Goal: Task Accomplishment & Management: Complete application form

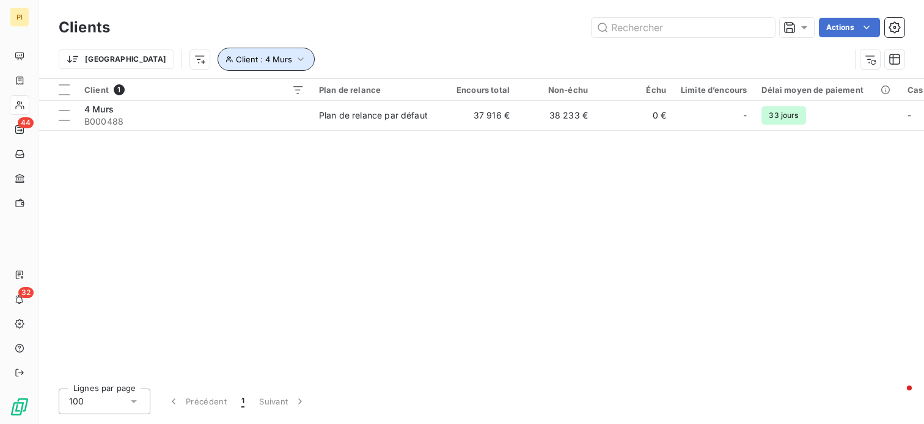
click at [295, 56] on icon "button" at bounding box center [301, 59] width 12 height 12
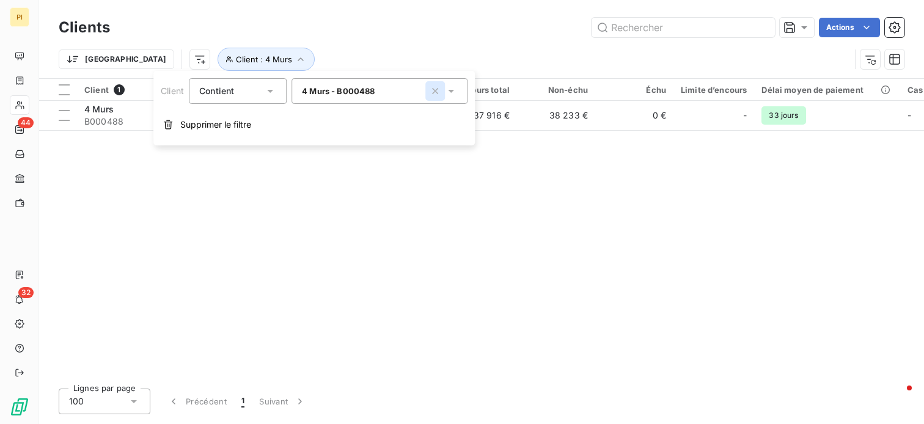
click at [430, 92] on icon "button" at bounding box center [435, 91] width 12 height 12
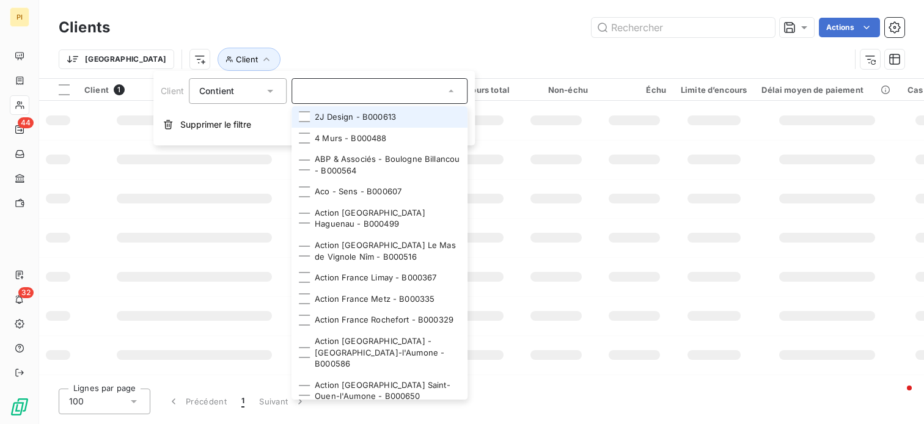
click at [394, 90] on input "text" at bounding box center [373, 91] width 143 height 11
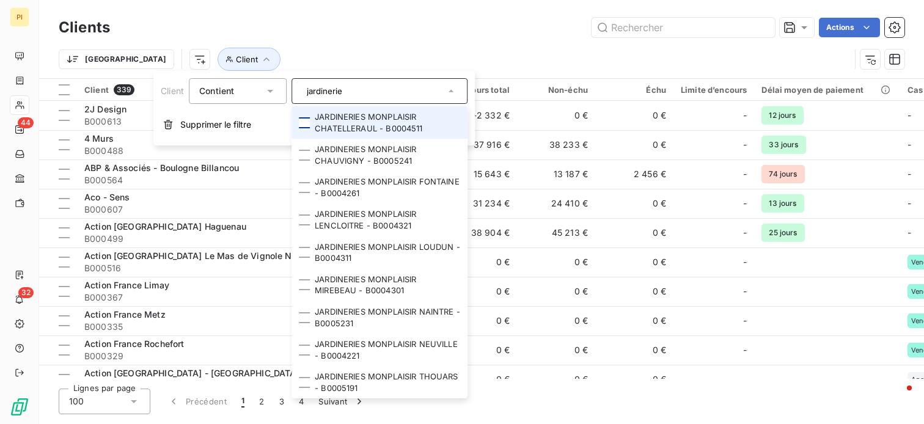
type input "jardinerie"
click at [300, 119] on div at bounding box center [304, 122] width 11 height 11
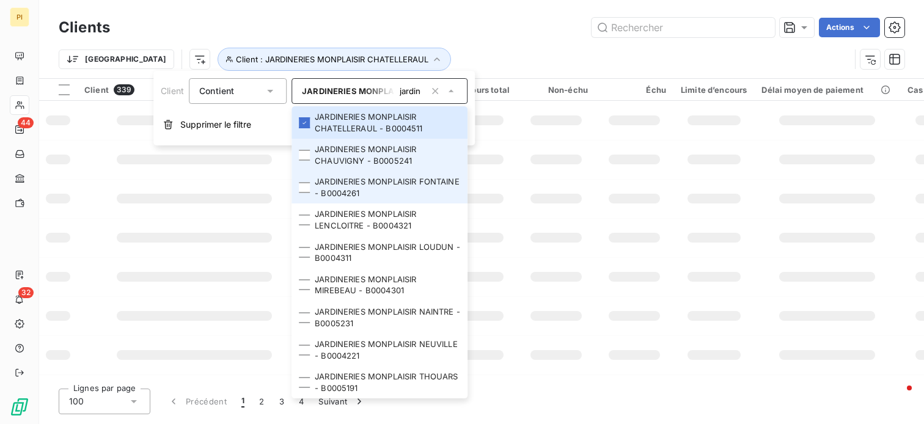
drag, startPoint x: 305, startPoint y: 158, endPoint x: 304, endPoint y: 180, distance: 22.6
click at [305, 158] on div at bounding box center [304, 155] width 11 height 11
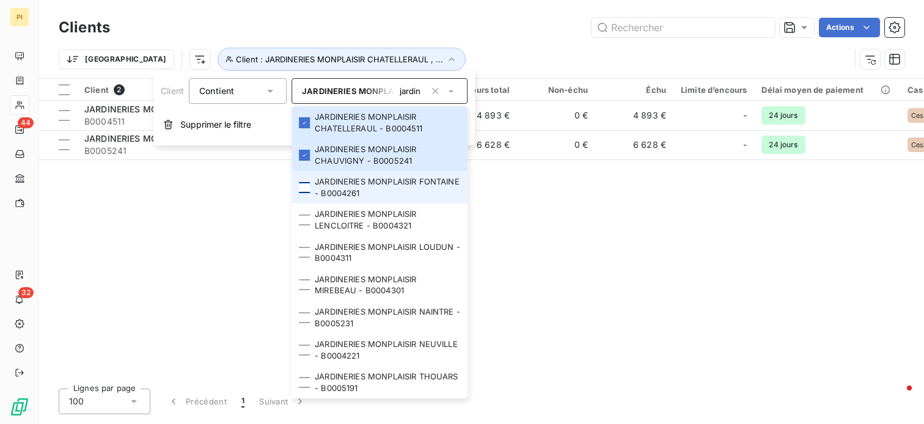
click at [303, 186] on div at bounding box center [304, 187] width 11 height 11
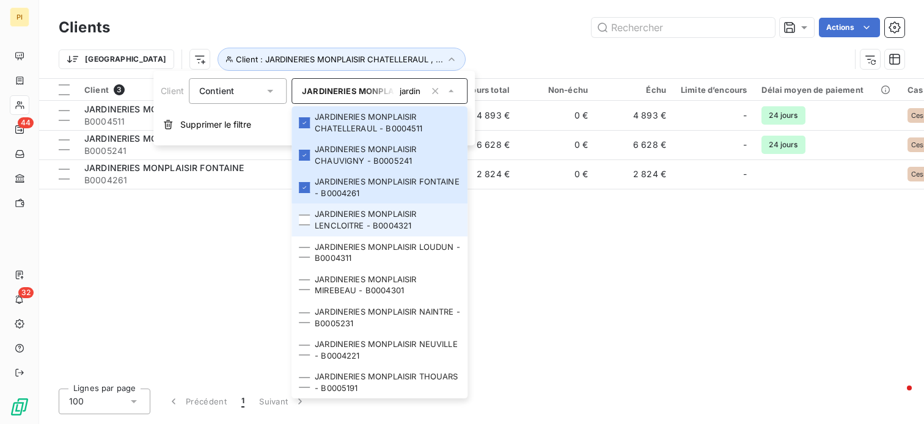
drag, startPoint x: 302, startPoint y: 221, endPoint x: 301, endPoint y: 235, distance: 14.7
click at [302, 221] on div at bounding box center [304, 219] width 11 height 11
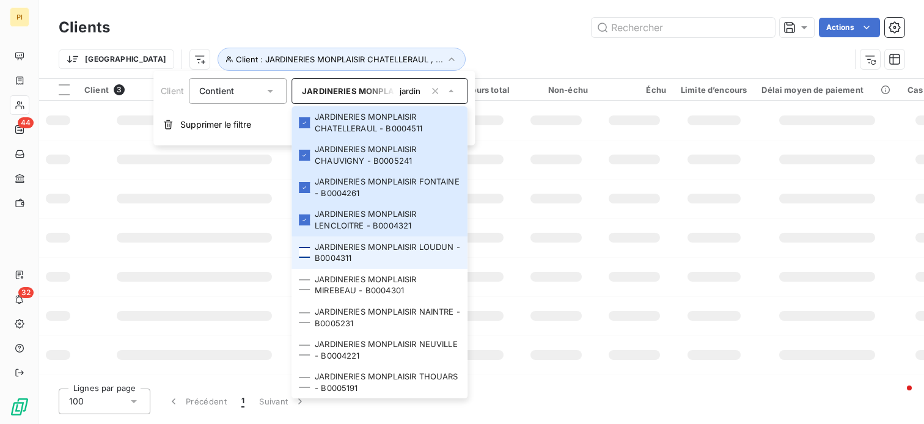
click at [305, 257] on div at bounding box center [304, 252] width 11 height 11
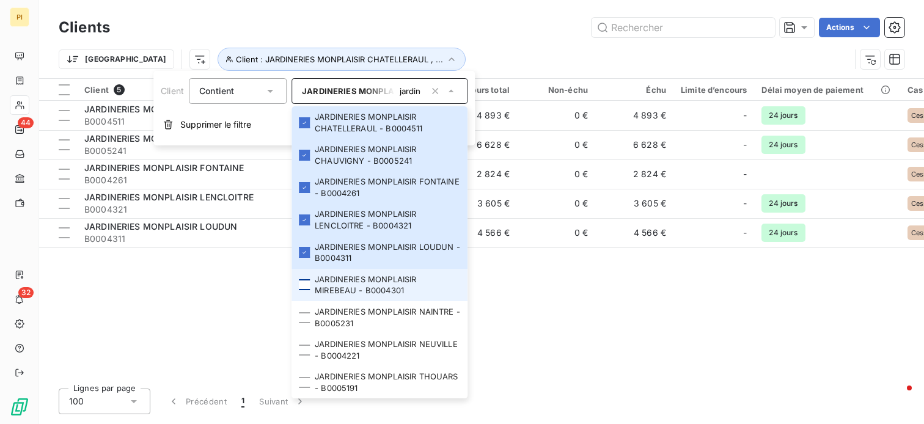
click at [306, 287] on div at bounding box center [304, 284] width 11 height 11
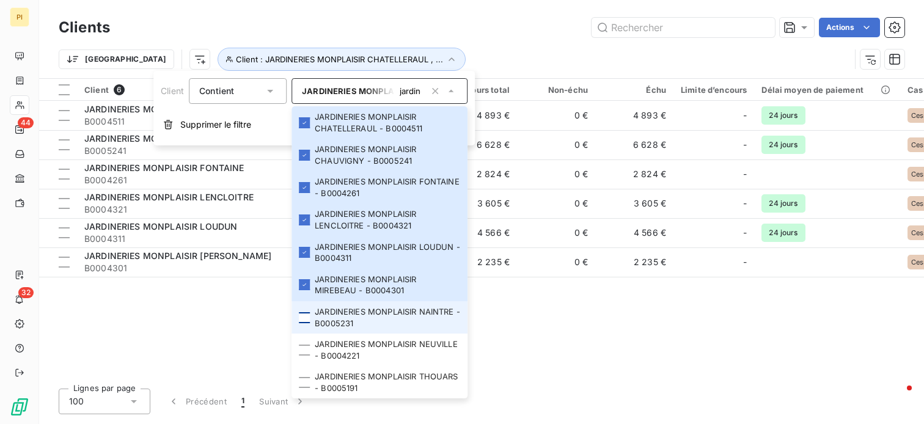
click at [306, 313] on div at bounding box center [304, 317] width 11 height 11
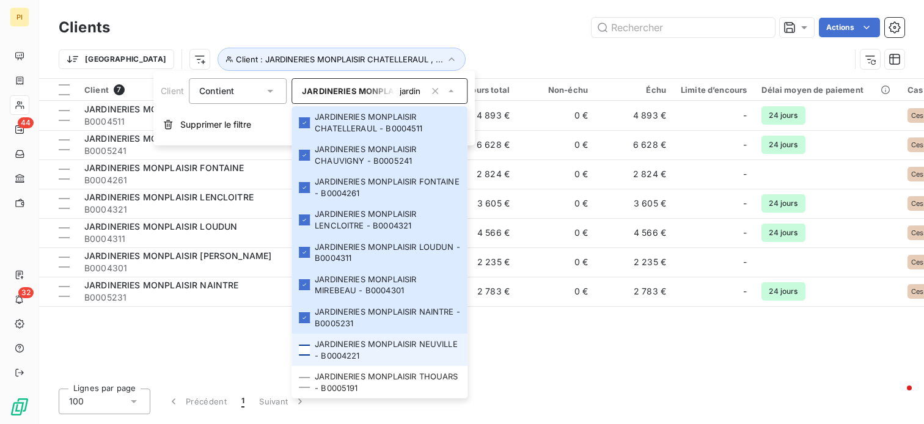
click at [304, 348] on div at bounding box center [304, 350] width 11 height 11
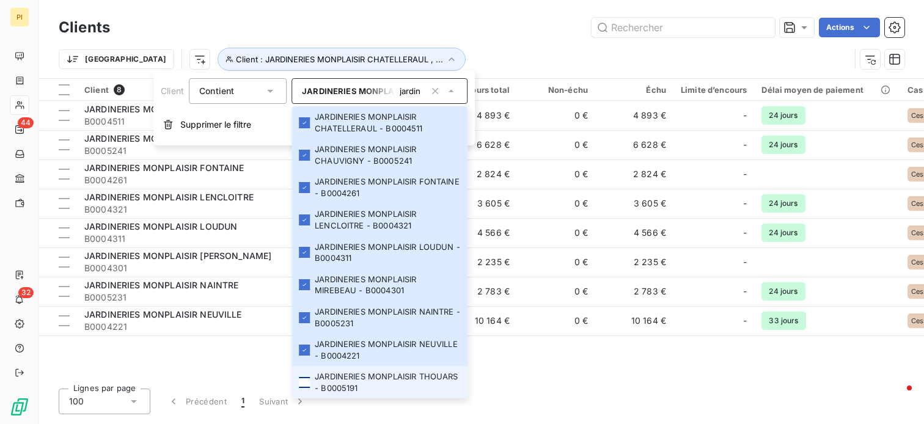
click at [303, 382] on div at bounding box center [304, 382] width 11 height 11
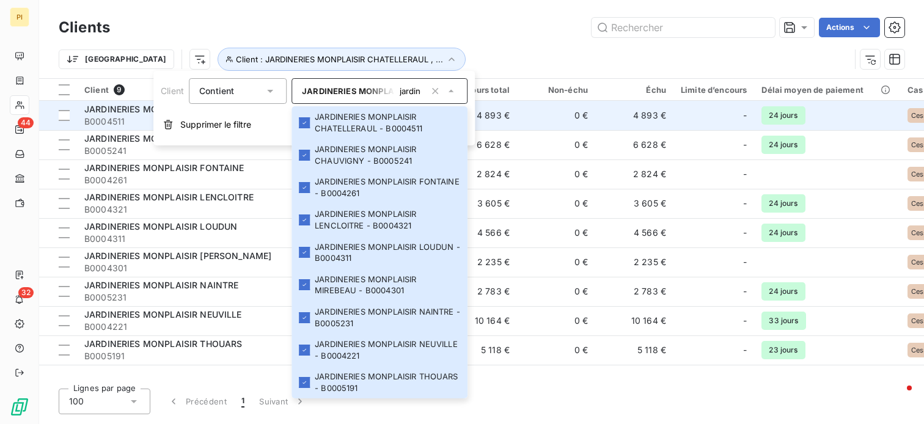
click at [677, 115] on td "-" at bounding box center [713, 115] width 81 height 29
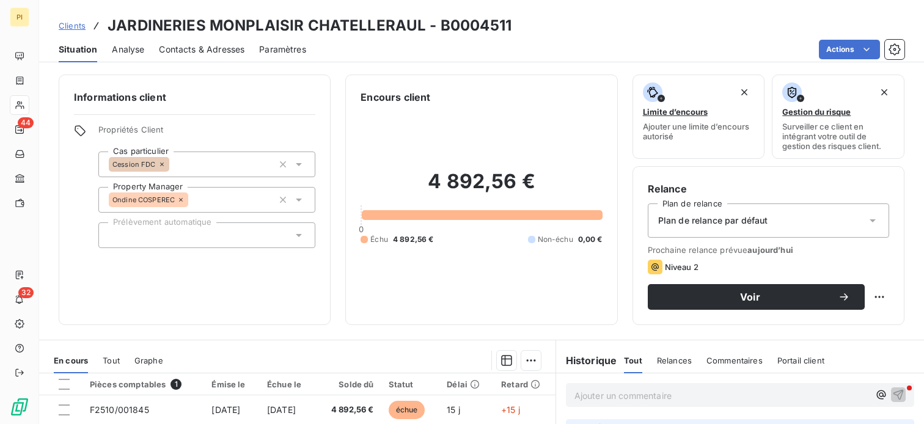
click at [180, 50] on span "Contacts & Adresses" at bounding box center [202, 49] width 86 height 12
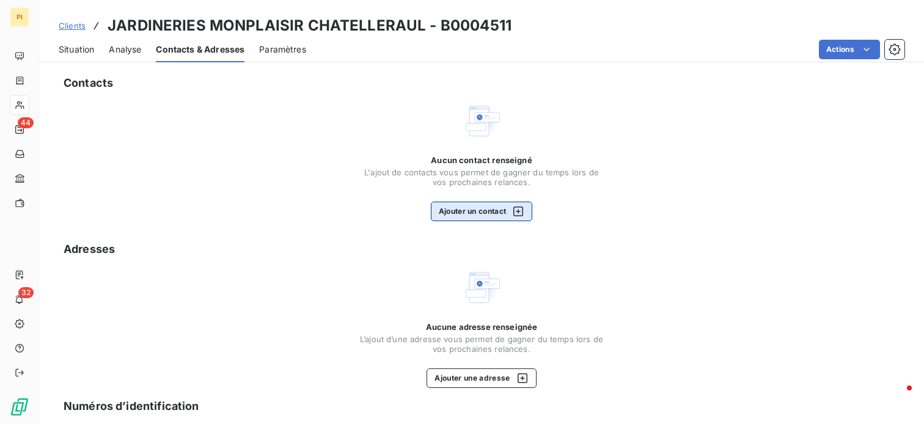
click at [491, 209] on button "Ajouter un contact" at bounding box center [482, 212] width 102 height 20
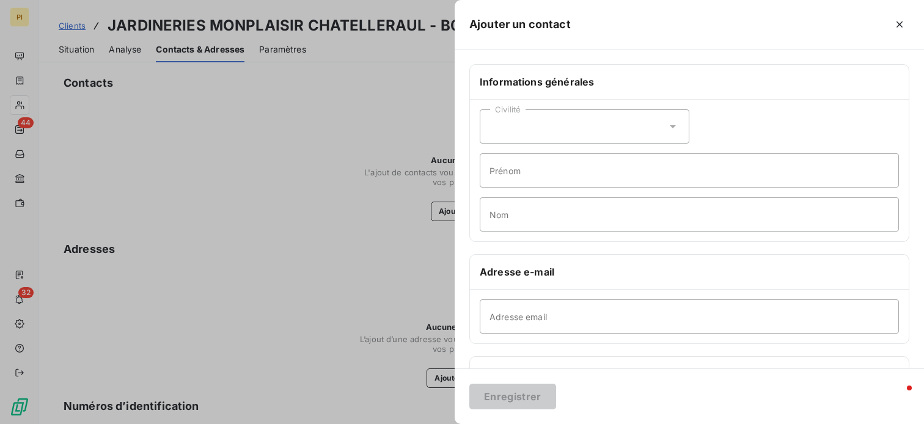
click at [547, 128] on div "Civilité" at bounding box center [585, 126] width 210 height 34
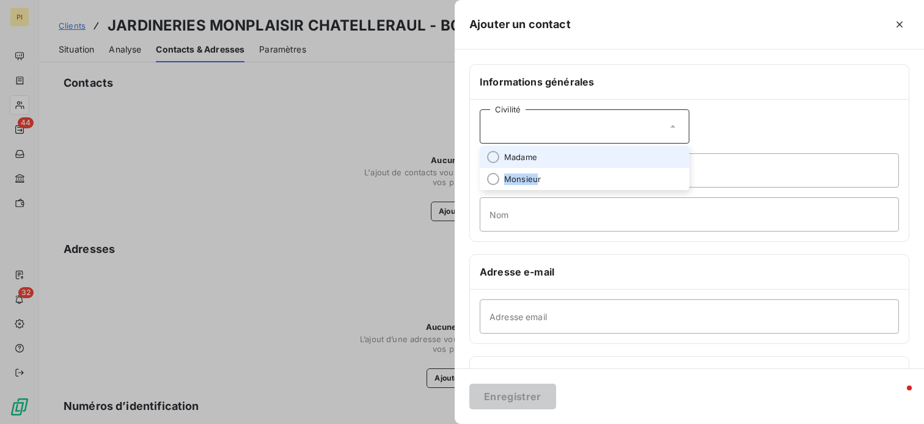
drag, startPoint x: 535, startPoint y: 173, endPoint x: 539, endPoint y: 157, distance: 16.3
click at [539, 157] on ul "Madame Monsieur" at bounding box center [585, 168] width 210 height 44
drag, startPoint x: 539, startPoint y: 157, endPoint x: 524, endPoint y: 157, distance: 15.3
click at [524, 157] on span "Madame" at bounding box center [520, 158] width 33 height 12
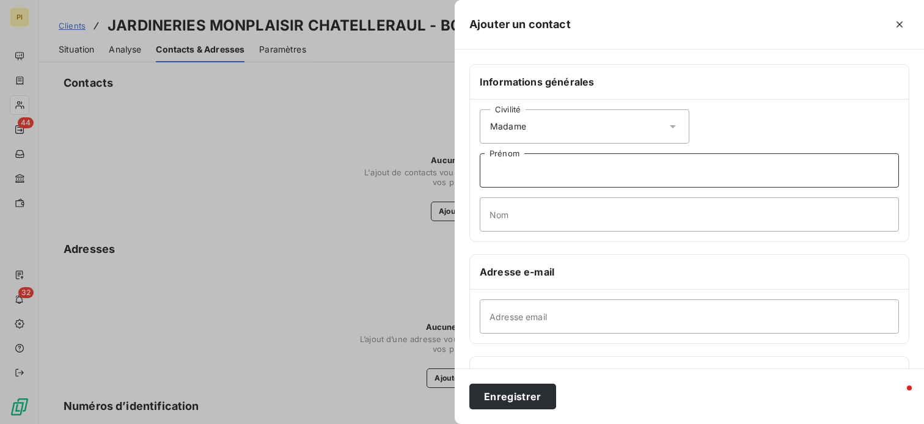
click at [537, 175] on input "Prénom" at bounding box center [689, 170] width 419 height 34
click at [542, 212] on input "Nom" at bounding box center [689, 214] width 419 height 34
type input "Laprée"
click at [523, 324] on input "Adresse email" at bounding box center [689, 316] width 419 height 34
type input "[EMAIL_ADDRESS][DOMAIN_NAME]"
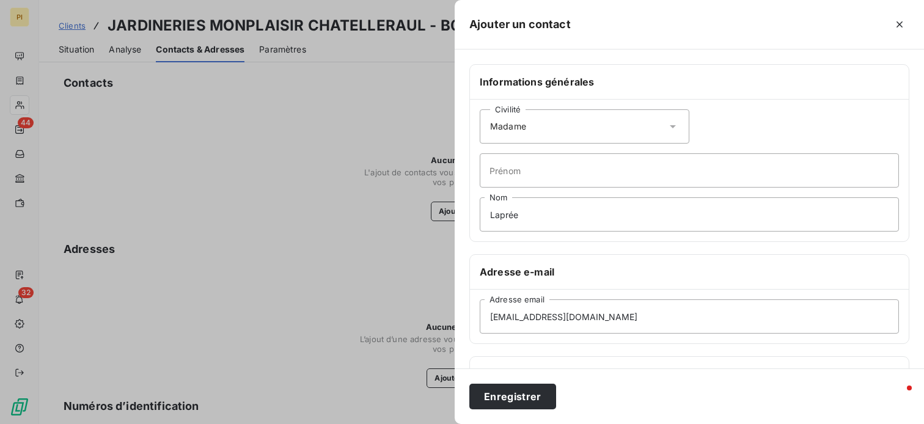
click at [626, 357] on div "Téléphones" at bounding box center [689, 374] width 439 height 35
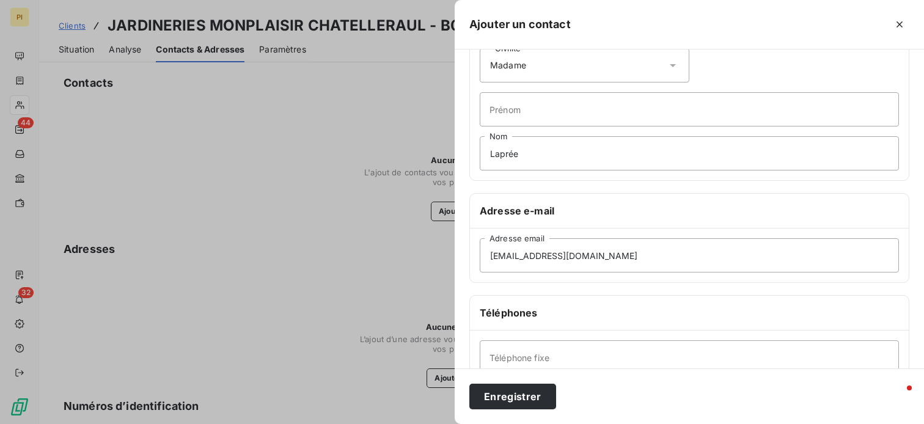
scroll to position [122, 0]
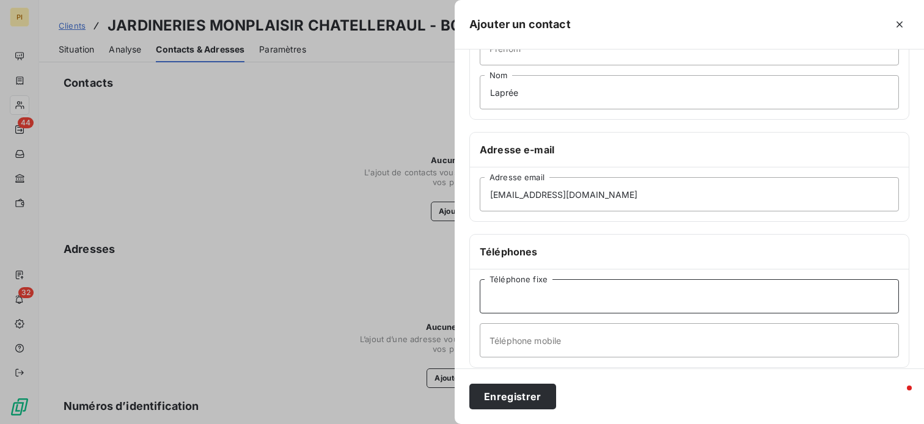
click at [557, 299] on input "Téléphone fixe" at bounding box center [689, 296] width 419 height 34
type input "05 16 45 60 83"
click at [578, 89] on input "Laprée" at bounding box center [689, 92] width 419 height 34
type input "Laprée / Comptabilité"
click at [509, 397] on button "Enregistrer" at bounding box center [512, 397] width 87 height 26
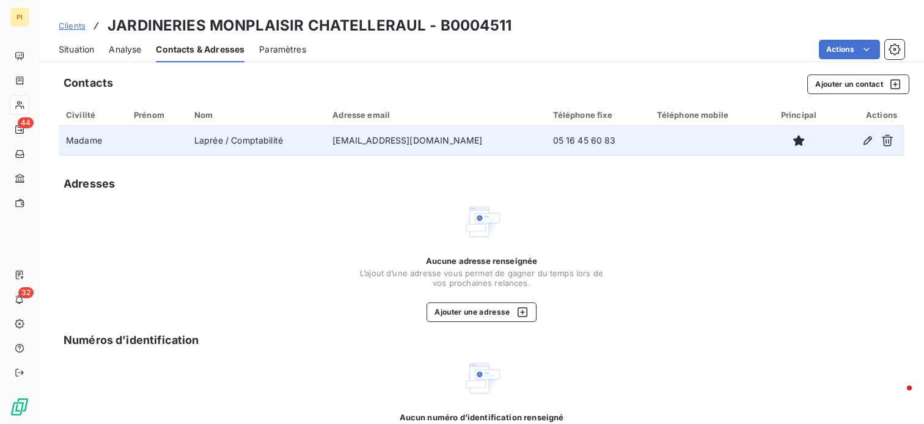
drag, startPoint x: 482, startPoint y: 137, endPoint x: 328, endPoint y: 147, distance: 153.7
click at [328, 147] on td "[EMAIL_ADDRESS][DOMAIN_NAME]" at bounding box center [435, 140] width 220 height 29
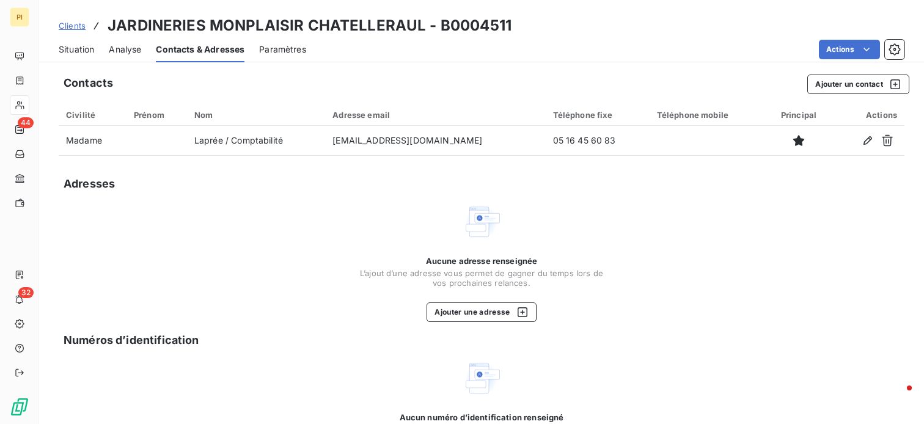
copy td "[EMAIL_ADDRESS][DOMAIN_NAME]"
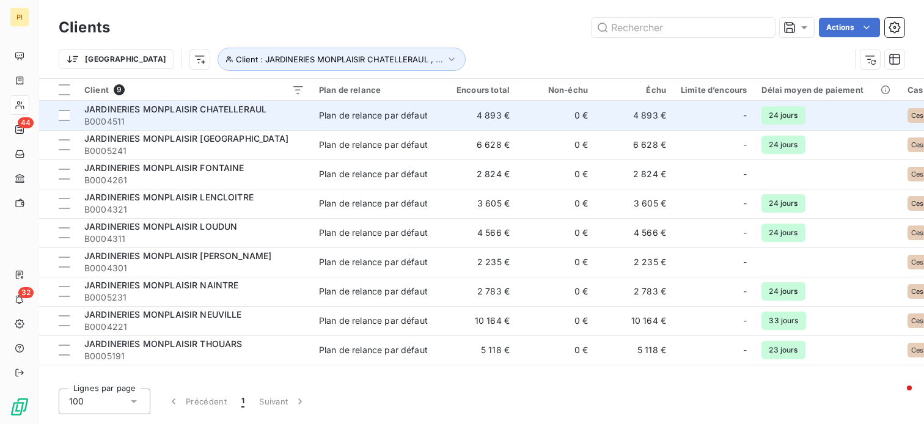
click at [400, 122] on td "Plan de relance par défaut" at bounding box center [375, 115] width 127 height 29
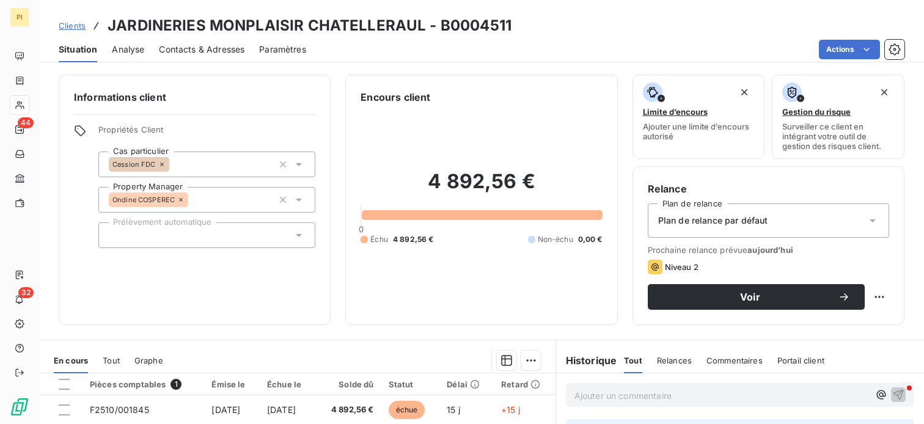
click at [174, 47] on span "Contacts & Adresses" at bounding box center [202, 49] width 86 height 12
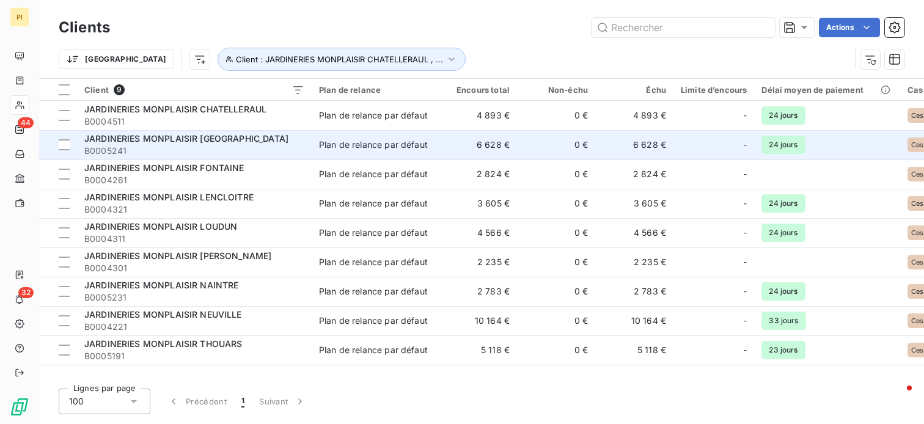
click at [389, 142] on div "Plan de relance par défaut" at bounding box center [373, 145] width 109 height 12
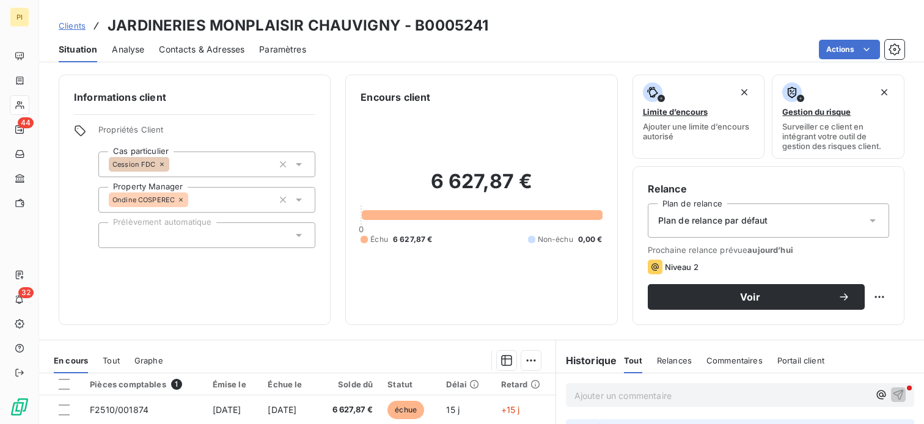
click at [189, 48] on span "Contacts & Adresses" at bounding box center [202, 49] width 86 height 12
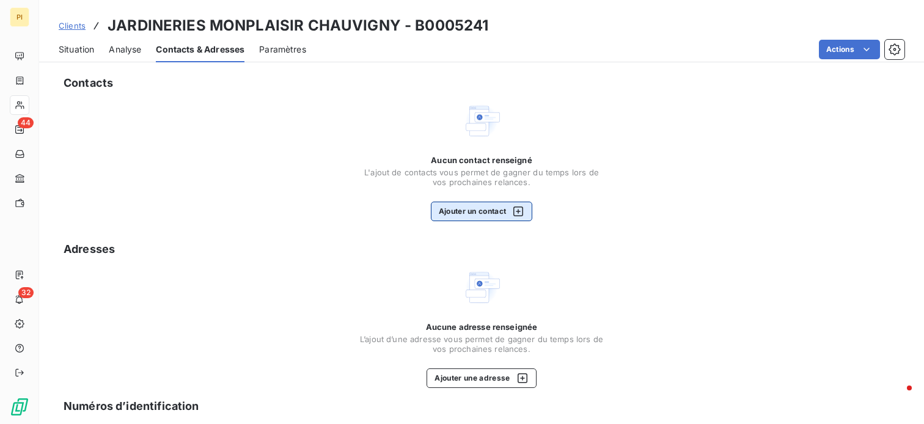
click at [469, 219] on button "Ajouter un contact" at bounding box center [482, 212] width 102 height 20
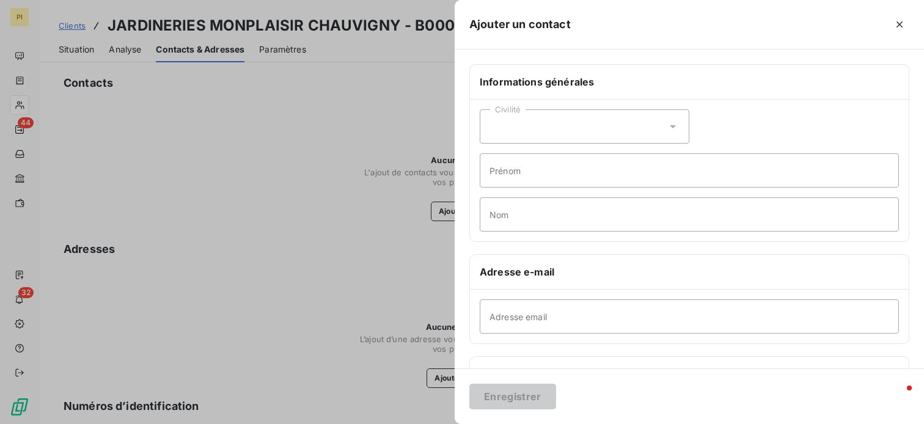
click at [555, 130] on div "Civilité" at bounding box center [585, 126] width 210 height 34
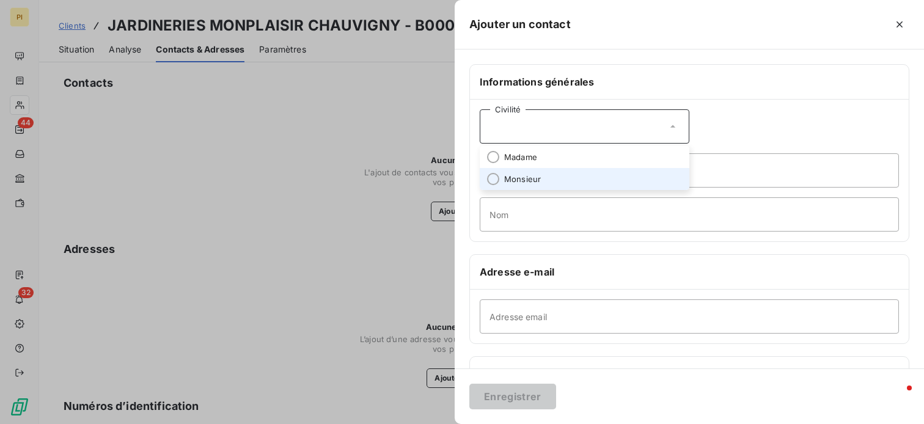
click at [526, 179] on span "Monsieur" at bounding box center [522, 180] width 37 height 12
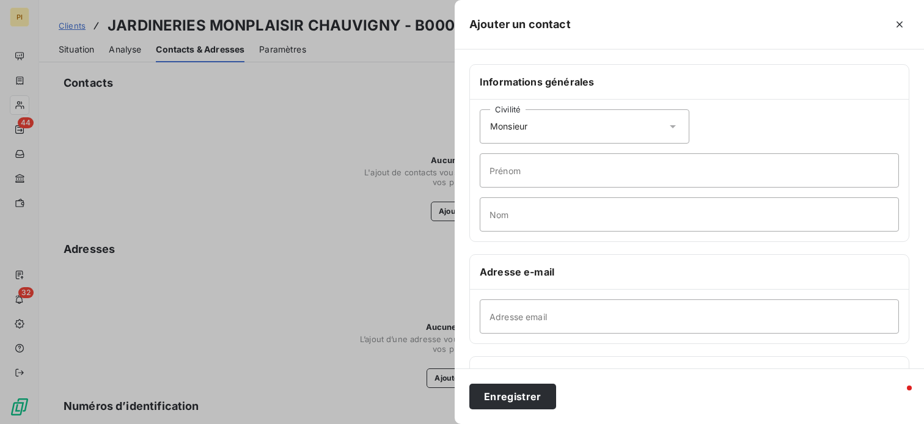
click at [539, 139] on div "Civilité Monsieur" at bounding box center [585, 126] width 210 height 34
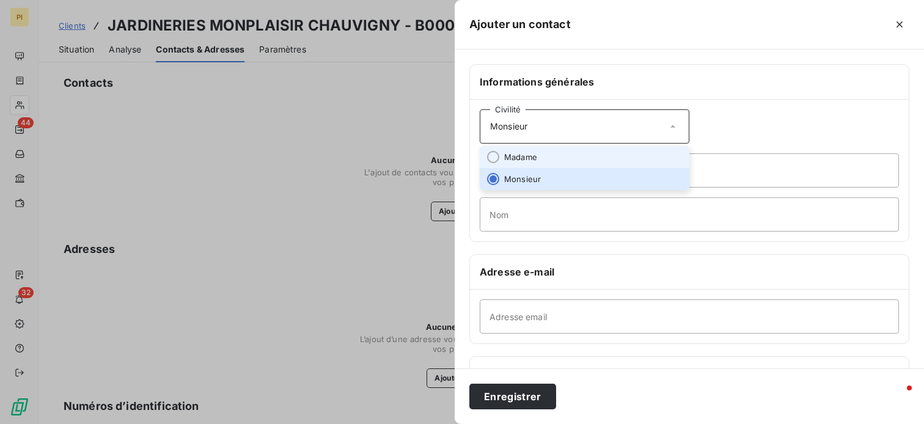
click at [522, 162] on li "Madame" at bounding box center [585, 157] width 210 height 22
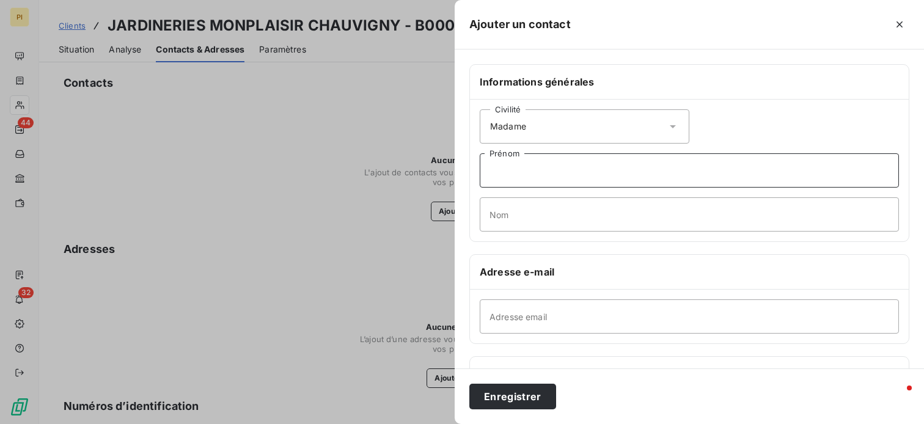
click at [515, 174] on input "Prénom" at bounding box center [689, 170] width 419 height 34
click at [512, 214] on input "Nom" at bounding box center [689, 214] width 419 height 34
click at [513, 221] on input "Nom" at bounding box center [689, 214] width 419 height 34
type input "l"
type input "Laprée / Comptabilité"
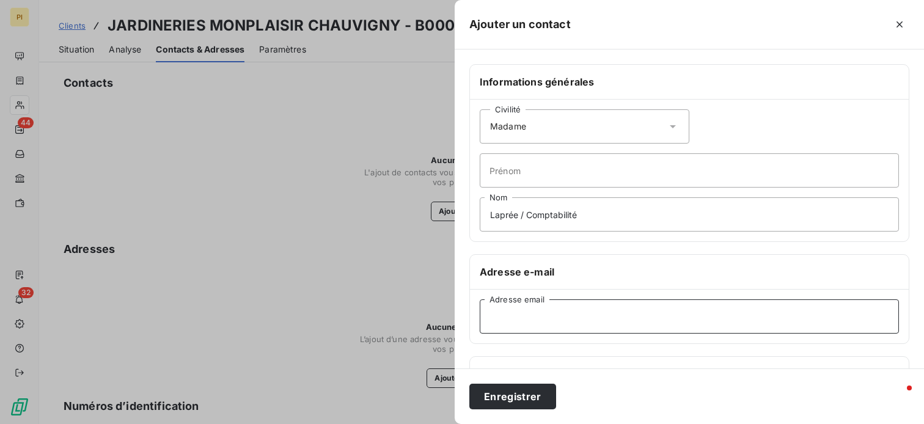
click at [565, 319] on input "Adresse email" at bounding box center [689, 316] width 419 height 34
paste input "[EMAIL_ADDRESS][DOMAIN_NAME]"
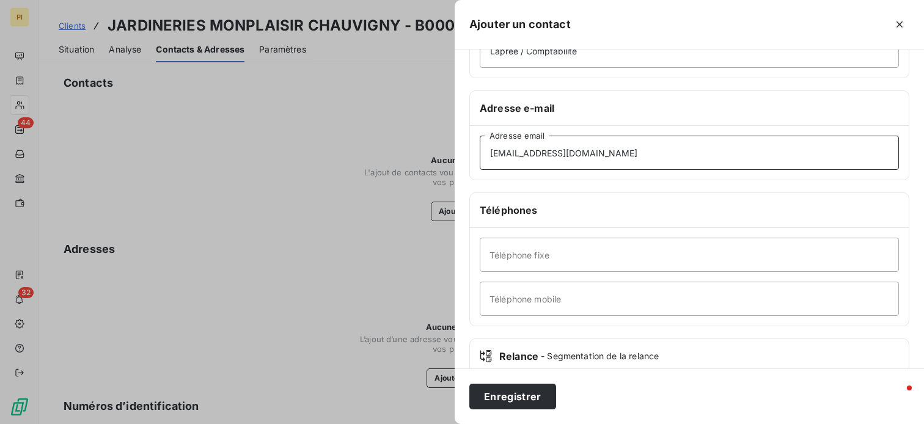
scroll to position [183, 0]
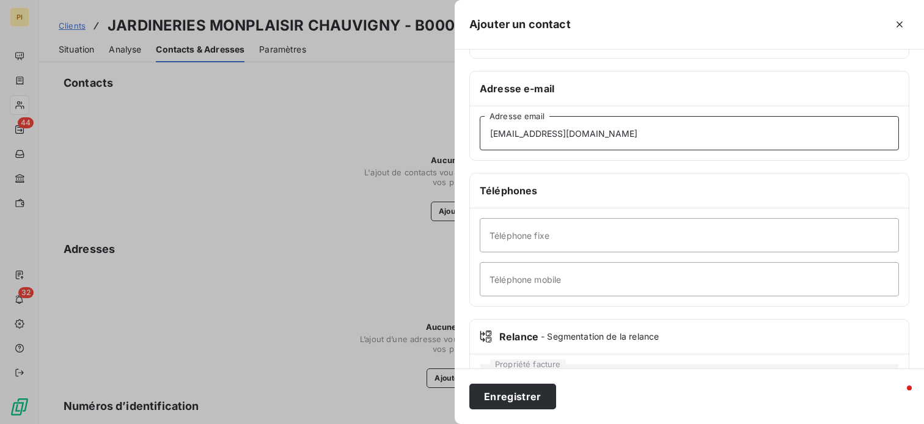
type input "[EMAIL_ADDRESS][DOMAIN_NAME]"
click at [568, 252] on div "Téléphone fixe Téléphone mobile" at bounding box center [689, 257] width 439 height 98
click at [572, 241] on input "Téléphone fixe" at bounding box center [689, 235] width 419 height 34
type input "05 16 45 60 83"
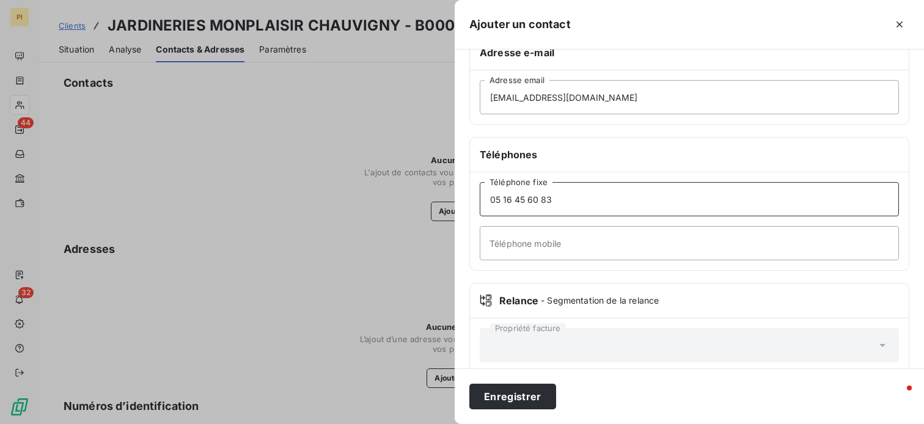
scroll to position [236, 0]
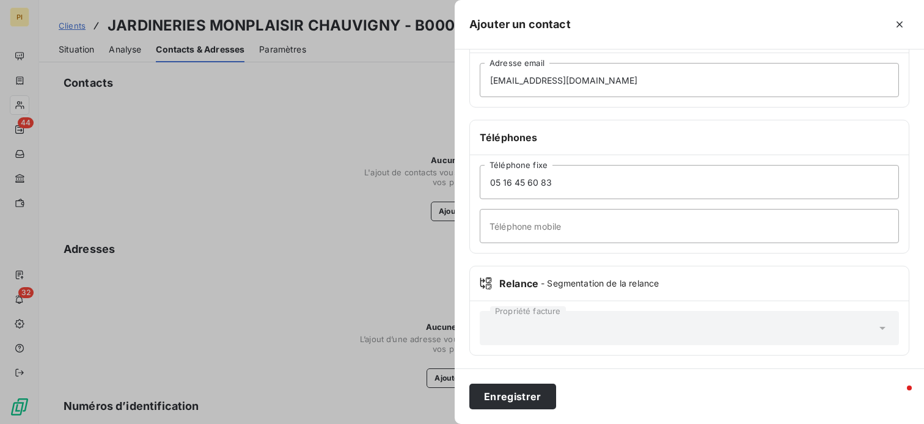
click at [543, 326] on div "Propriété facture" at bounding box center [689, 328] width 419 height 34
click at [514, 405] on button "Enregistrer" at bounding box center [512, 397] width 87 height 26
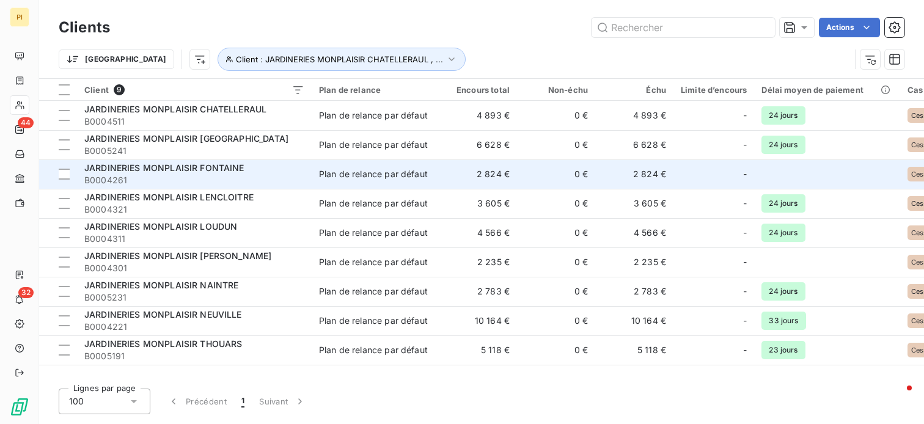
click at [374, 177] on div "Plan de relance par défaut" at bounding box center [373, 174] width 109 height 12
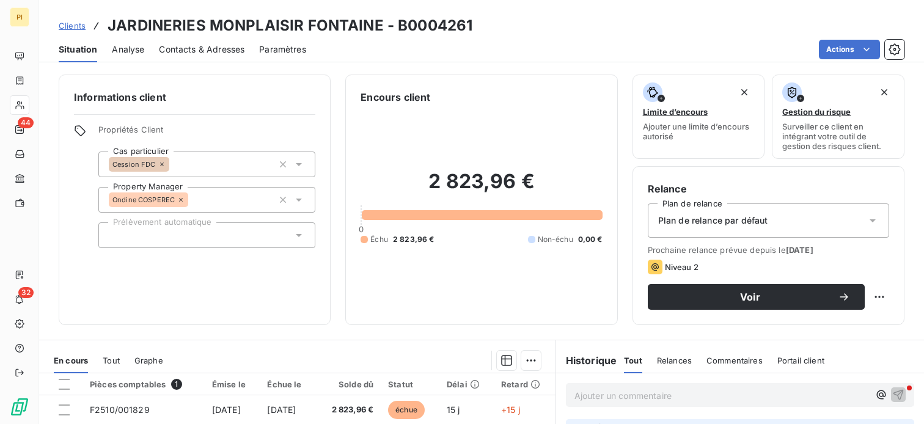
click at [189, 50] on span "Contacts & Adresses" at bounding box center [202, 49] width 86 height 12
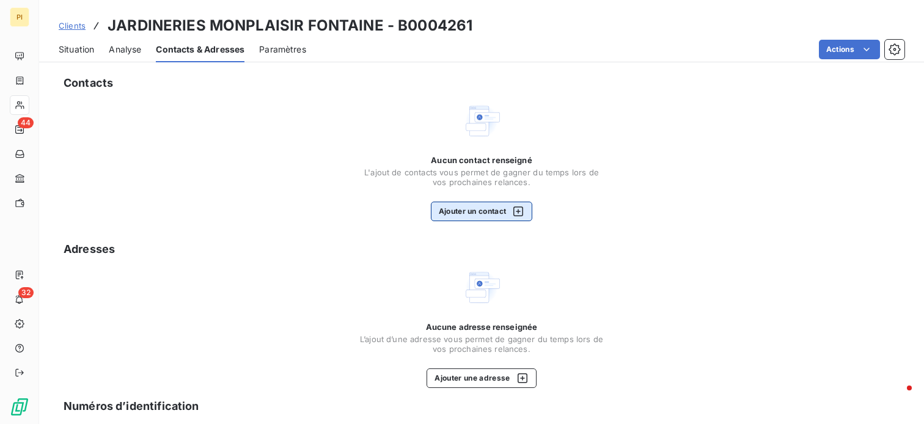
click at [461, 217] on button "Ajouter un contact" at bounding box center [482, 212] width 102 height 20
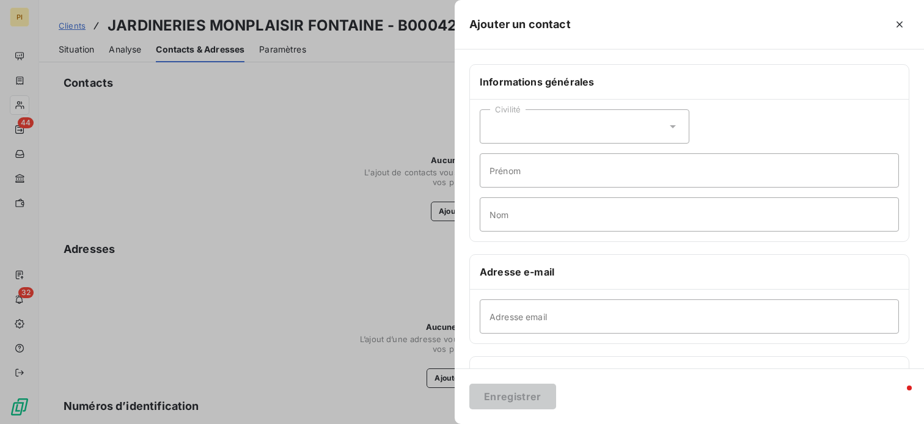
click at [531, 135] on div "Civilité" at bounding box center [585, 126] width 210 height 34
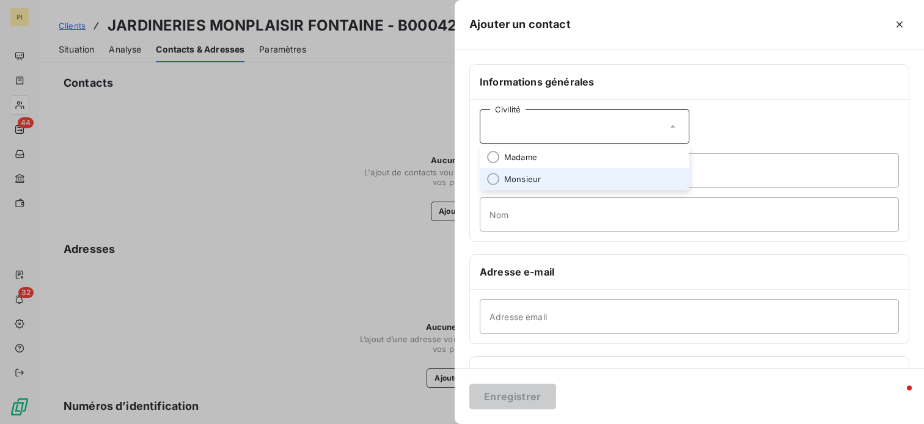
click at [538, 178] on span "Monsieur" at bounding box center [522, 180] width 37 height 12
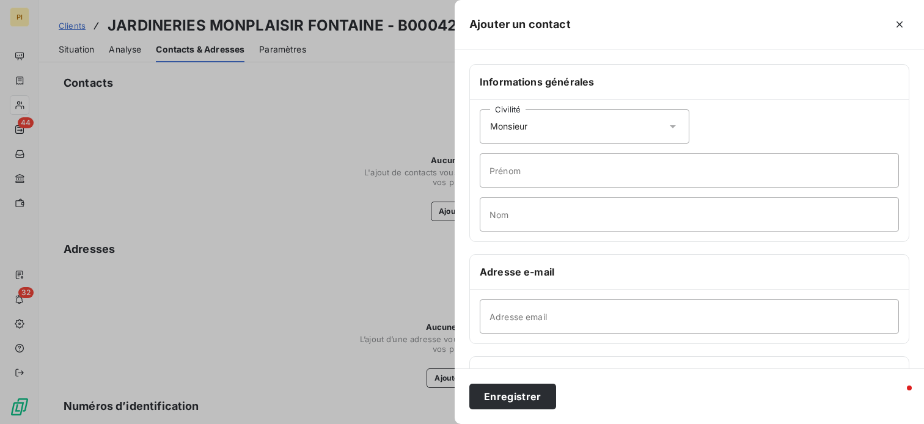
click at [546, 129] on div "Civilité Monsieur" at bounding box center [585, 126] width 210 height 34
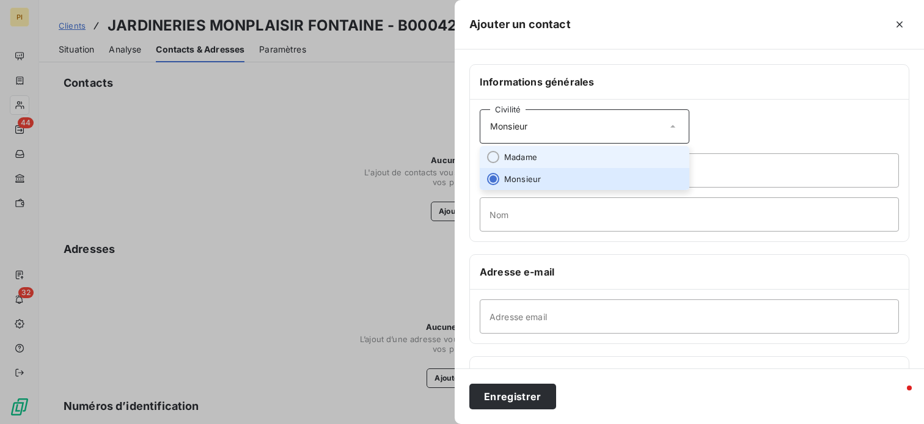
click at [532, 157] on span "Madame" at bounding box center [520, 158] width 33 height 12
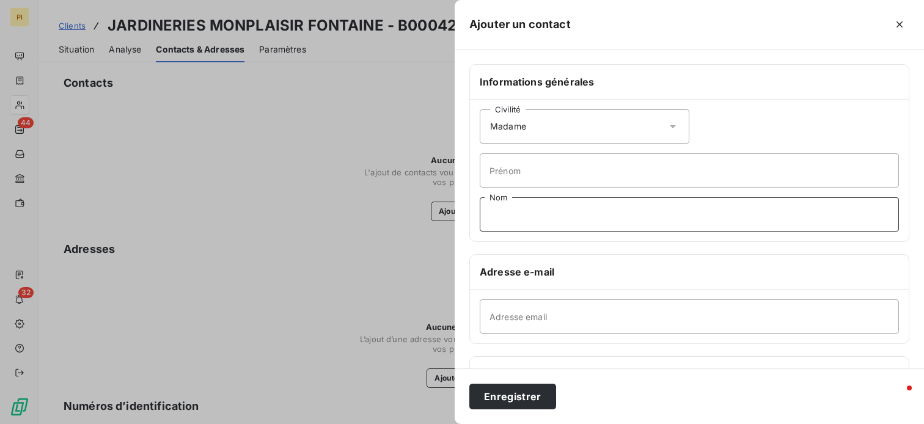
click at [521, 216] on input "Nom" at bounding box center [689, 214] width 419 height 34
click at [518, 222] on input "Nom" at bounding box center [689, 214] width 419 height 34
type input "Laprée / Comptabilité"
click at [579, 323] on input "Adresse email" at bounding box center [689, 316] width 419 height 34
paste input "[EMAIL_ADDRESS][DOMAIN_NAME]"
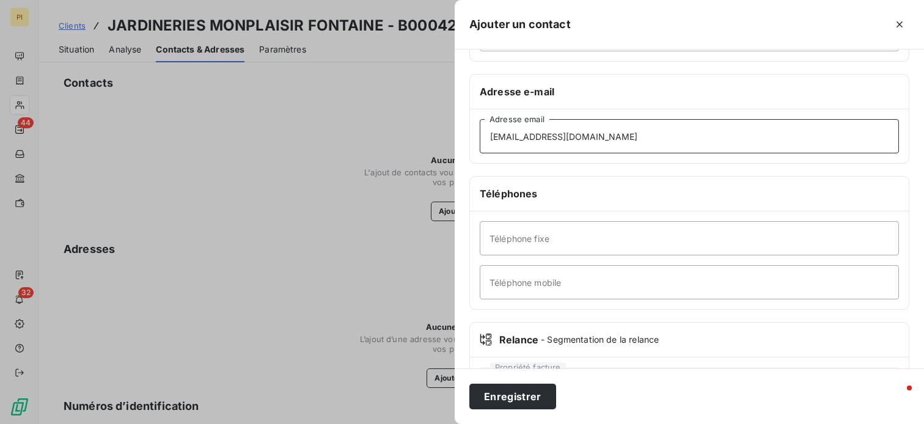
scroll to position [183, 0]
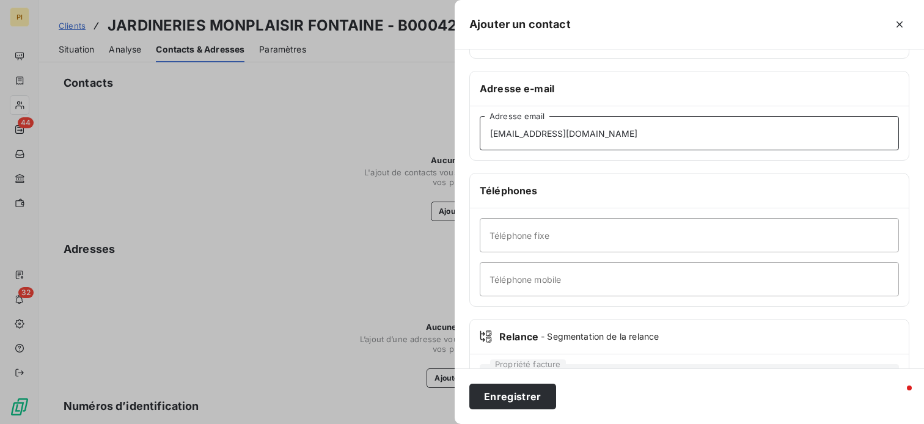
type input "[EMAIL_ADDRESS][DOMAIN_NAME]"
click at [543, 241] on input "Téléphone fixe" at bounding box center [689, 235] width 419 height 34
type input "05 16 45 60 83"
click at [508, 401] on button "Enregistrer" at bounding box center [512, 397] width 87 height 26
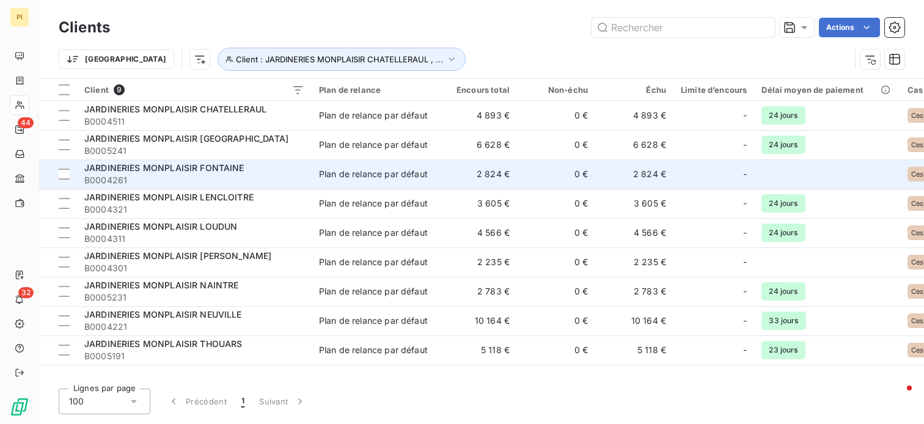
click at [362, 174] on div "Plan de relance par défaut" at bounding box center [373, 174] width 109 height 12
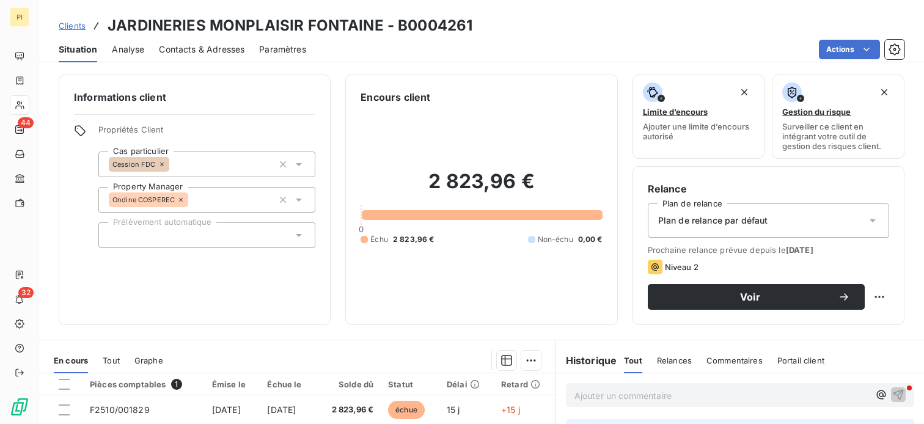
click at [182, 50] on span "Contacts & Adresses" at bounding box center [202, 49] width 86 height 12
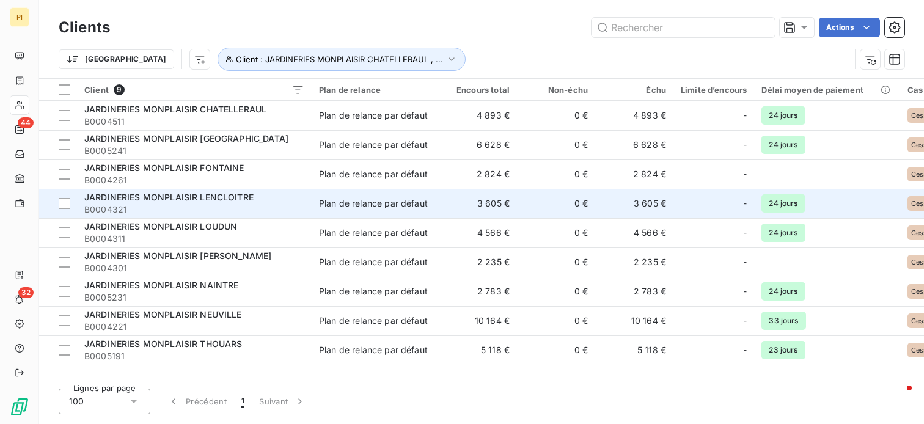
click at [216, 205] on span "B0004321" at bounding box center [194, 209] width 220 height 12
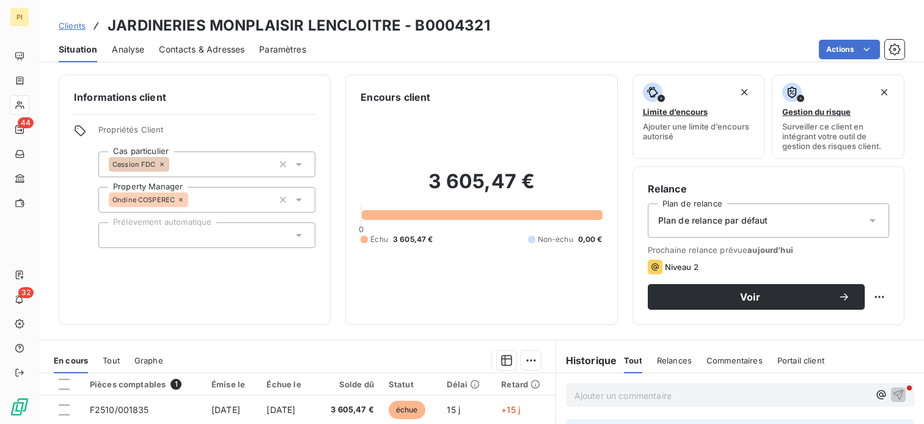
click at [203, 48] on span "Contacts & Adresses" at bounding box center [202, 49] width 86 height 12
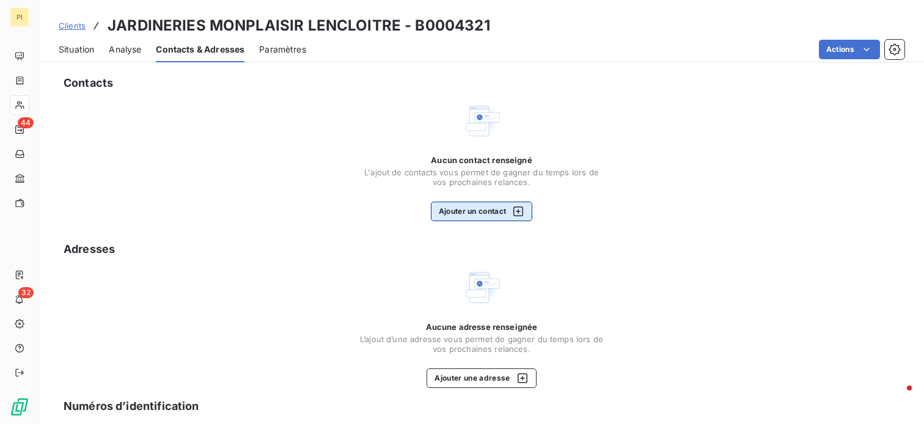
click at [506, 211] on div "button" at bounding box center [515, 211] width 18 height 12
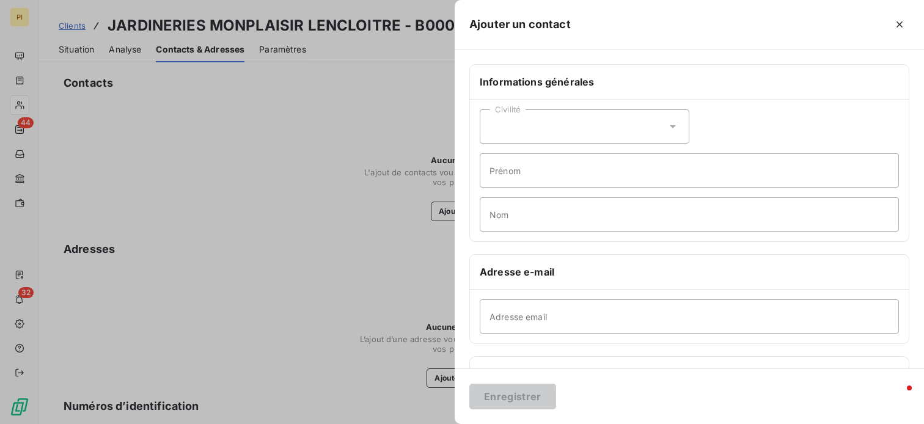
click at [543, 123] on div "Civilité" at bounding box center [585, 126] width 210 height 34
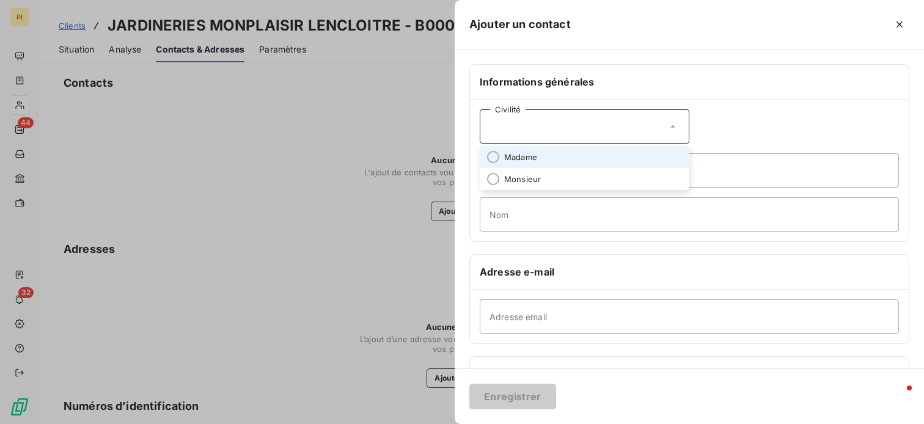
click at [536, 160] on span "Madame" at bounding box center [520, 158] width 33 height 12
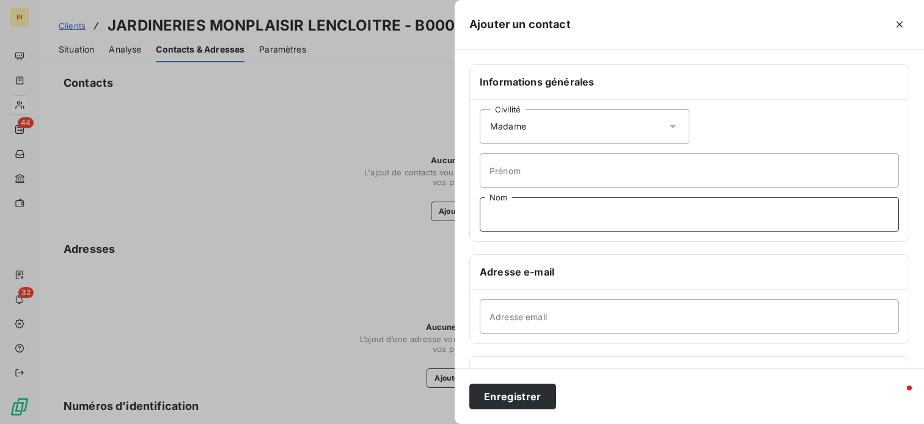
click at [523, 215] on input "Nom" at bounding box center [689, 214] width 419 height 34
type input "Laprée / Comptabilité"
click at [568, 318] on input "Adresse email" at bounding box center [689, 316] width 419 height 34
paste input "[EMAIL_ADDRESS][DOMAIN_NAME]"
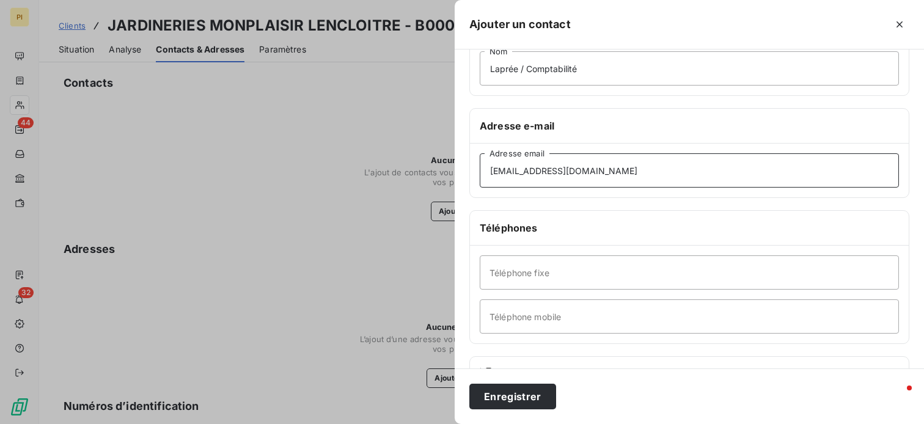
scroll to position [183, 0]
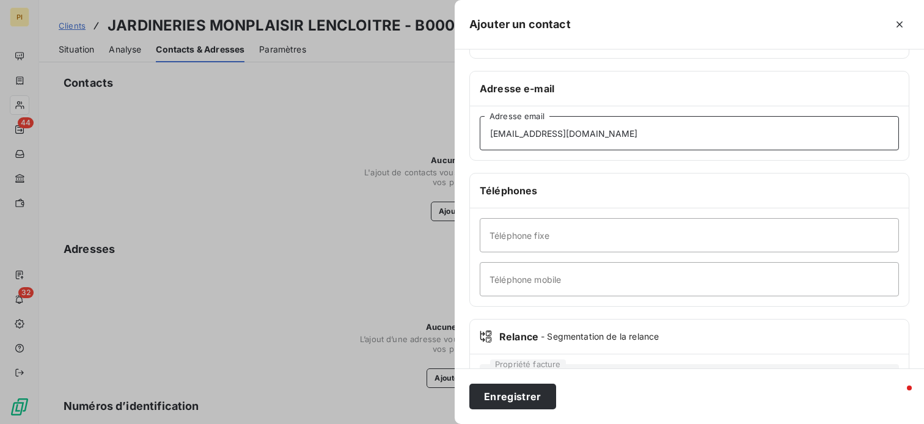
type input "[EMAIL_ADDRESS][DOMAIN_NAME]"
click at [562, 244] on input "Téléphone fixe" at bounding box center [689, 235] width 419 height 34
type input "05 16 45 60 83"
click at [516, 399] on button "Enregistrer" at bounding box center [512, 397] width 87 height 26
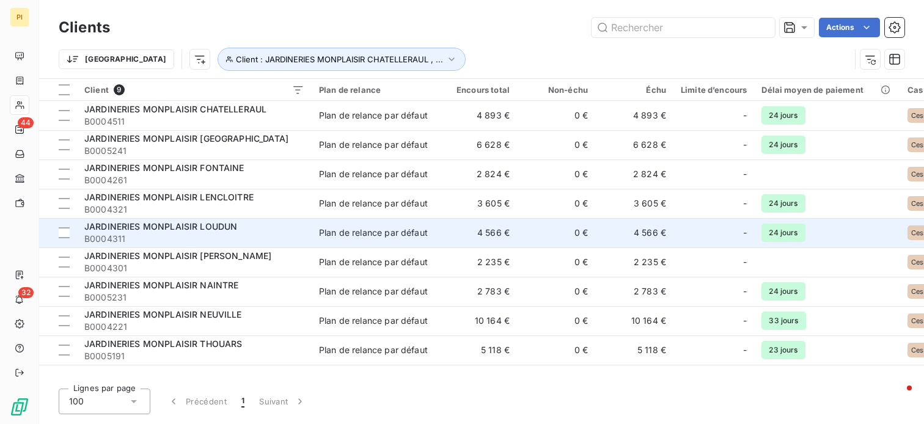
click at [364, 233] on div "Plan de relance par défaut" at bounding box center [373, 233] width 109 height 12
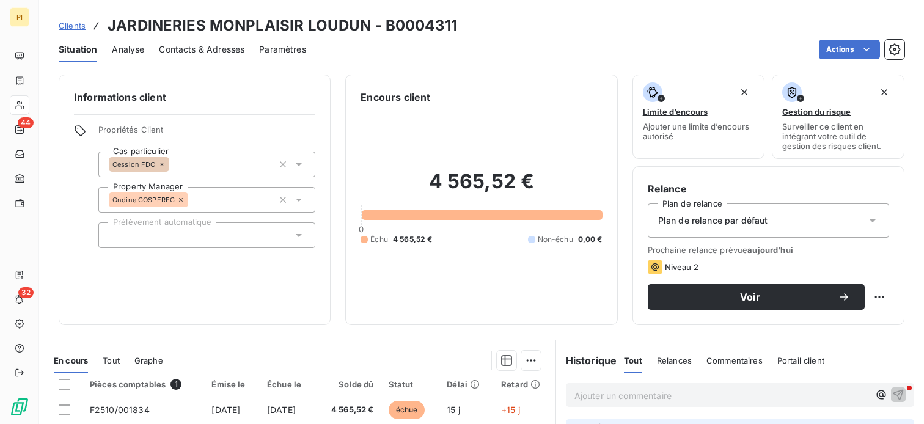
click at [175, 52] on span "Contacts & Adresses" at bounding box center [202, 49] width 86 height 12
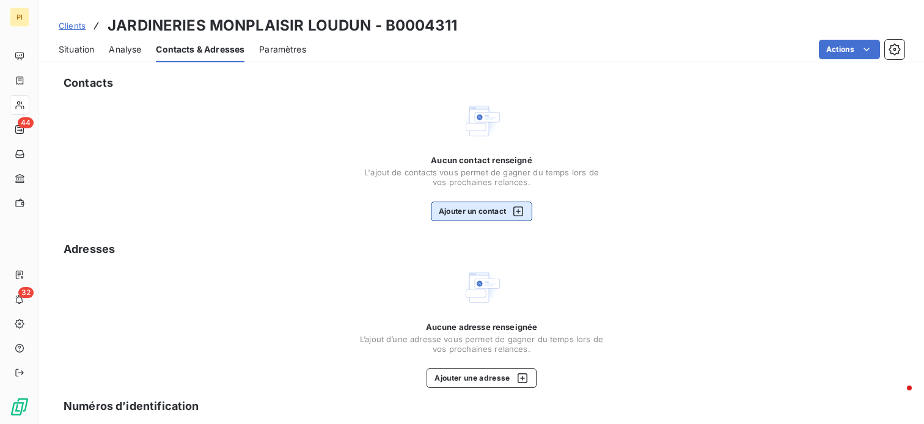
click at [451, 207] on button "Ajouter un contact" at bounding box center [482, 212] width 102 height 20
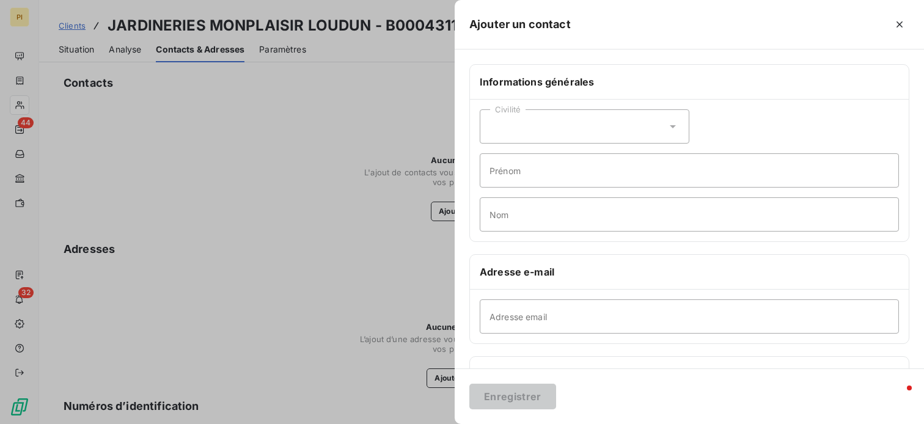
click at [518, 126] on div "Civilité" at bounding box center [585, 126] width 210 height 34
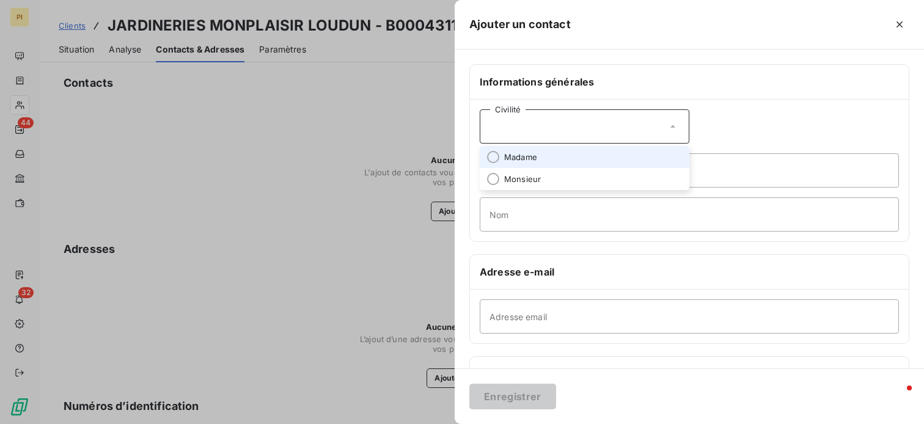
click at [523, 153] on span "Madame" at bounding box center [520, 158] width 33 height 12
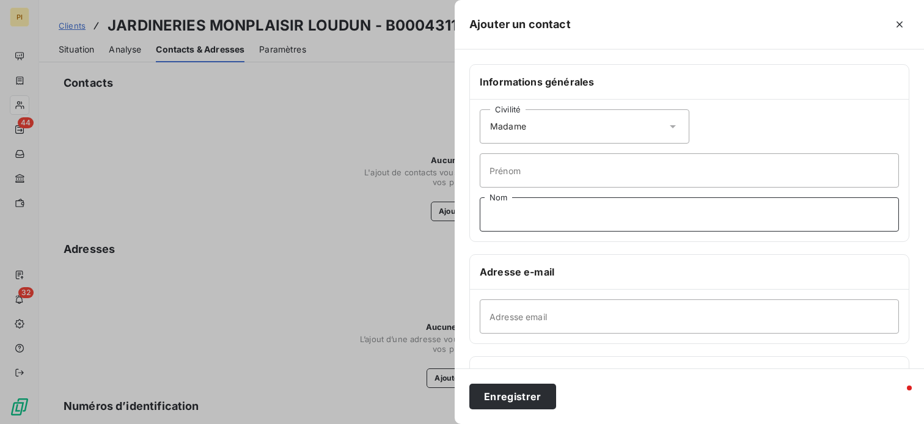
click at [518, 209] on input "Nom" at bounding box center [689, 214] width 419 height 34
click at [514, 221] on input "Nom" at bounding box center [689, 214] width 419 height 34
type input "Laprée / Comptabilité"
drag, startPoint x: 551, startPoint y: 315, endPoint x: 559, endPoint y: 312, distance: 8.5
click at [551, 315] on input "Adresse email" at bounding box center [689, 316] width 419 height 34
